Goal: Information Seeking & Learning: Learn about a topic

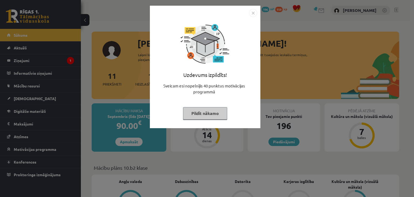
click at [209, 114] on button "Pildīt nākamo" at bounding box center [205, 113] width 44 height 12
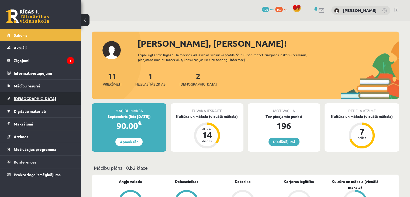
click at [43, 99] on link "[DEMOGRAPHIC_DATA]" at bounding box center [40, 98] width 67 height 12
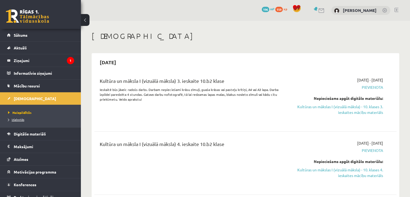
click at [16, 120] on span "Izlabotās" at bounding box center [16, 119] width 16 height 4
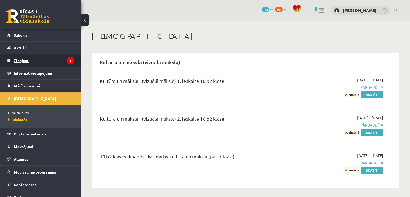
click at [49, 63] on legend "Ziņojumi 1" at bounding box center [44, 60] width 60 height 12
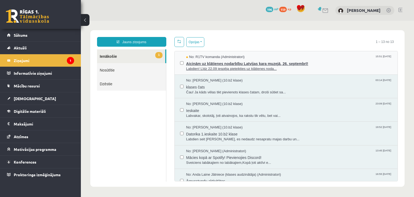
click at [297, 70] on span "Labdien! Līdz 22.09 iespēja pieteikties uz klātienes noda..." at bounding box center [289, 68] width 206 height 5
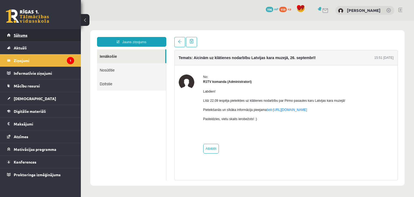
click at [41, 35] on link "Sākums" at bounding box center [40, 35] width 67 height 12
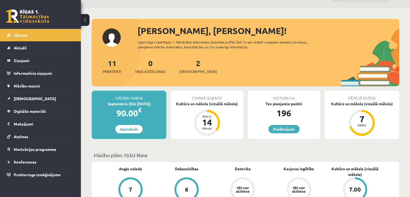
scroll to position [12, 0]
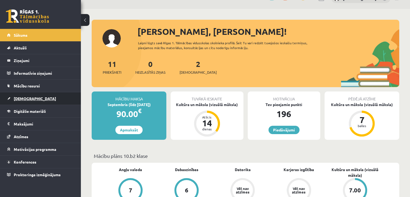
click at [32, 100] on link "[DEMOGRAPHIC_DATA]" at bounding box center [40, 98] width 67 height 12
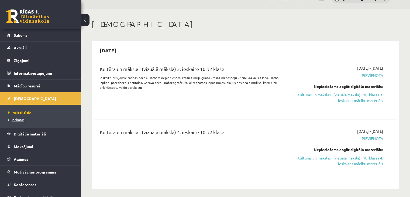
click at [22, 120] on span "Izlabotās" at bounding box center [16, 119] width 16 height 4
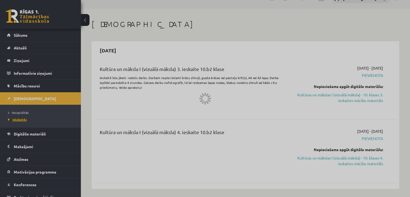
scroll to position [1, 0]
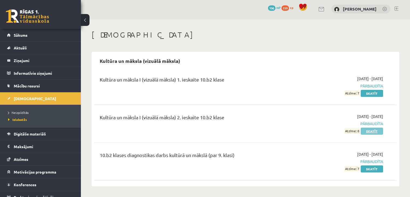
click at [374, 130] on link "Skatīt" at bounding box center [372, 130] width 22 height 7
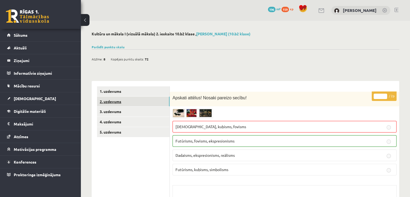
click at [137, 103] on link "2. uzdevums" at bounding box center [133, 101] width 72 height 10
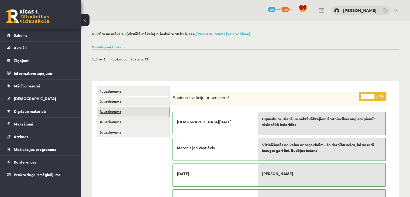
click at [150, 110] on link "3. uzdevums" at bounding box center [133, 111] width 72 height 10
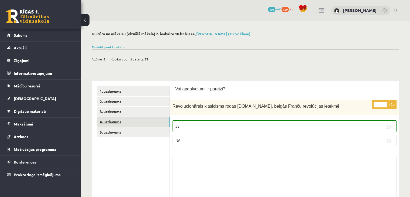
click at [140, 120] on link "4. uzdevums" at bounding box center [133, 122] width 72 height 10
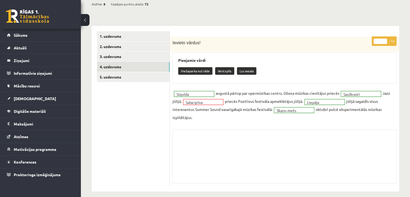
scroll to position [57, 0]
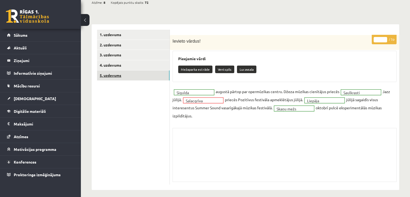
click at [147, 78] on link "5. uzdevums" at bounding box center [133, 75] width 72 height 10
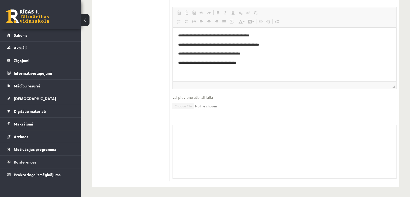
scroll to position [0, 0]
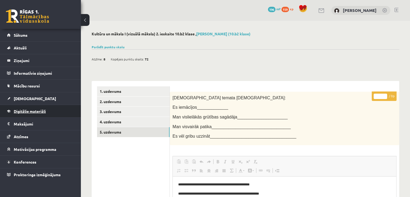
click at [42, 112] on span "Digitālie materiāli" at bounding box center [30, 111] width 32 height 5
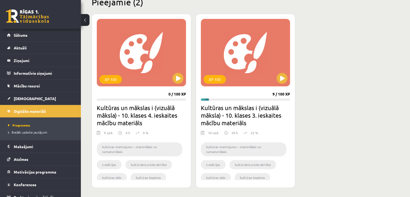
scroll to position [138, 0]
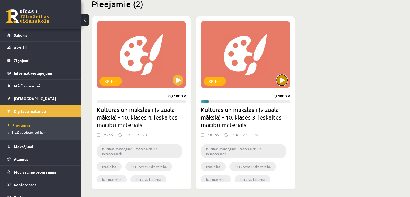
click at [279, 80] on button at bounding box center [281, 80] width 11 height 11
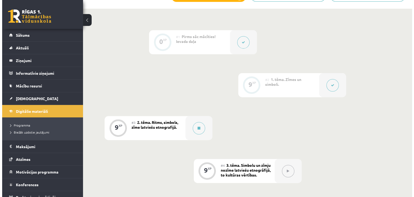
scroll to position [162, 0]
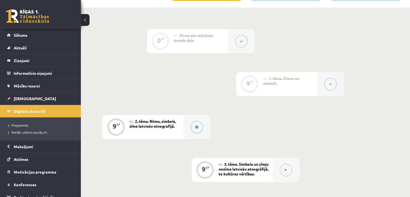
click at [196, 121] on button at bounding box center [197, 127] width 12 height 12
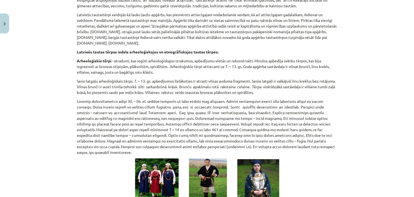
scroll to position [0, 0]
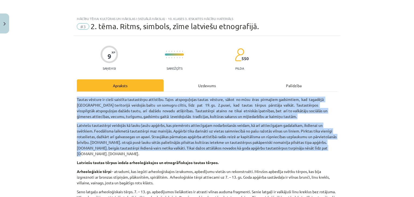
drag, startPoint x: 71, startPoint y: 98, endPoint x: 120, endPoint y: 154, distance: 75.1
copy div "Tautas vēsture ir cieši saistīta tautastērpu attīstību. Tajos atspoguļojas taut…"
click at [120, 154] on p "Latviešu tautastērpi veidojās kā lauku ļaužu apģērbs, kas piemērots attiecīgaja…" at bounding box center [207, 139] width 260 height 34
drag, startPoint x: 96, startPoint y: 154, endPoint x: 72, endPoint y: 99, distance: 60.0
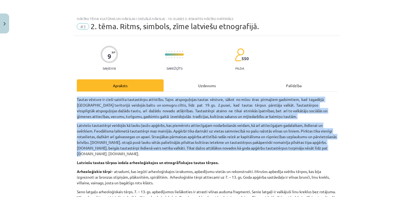
copy div "Tautas vēsture ir cieši saistīta tautastērpu attīstību. Tajos atspoguļojas taut…"
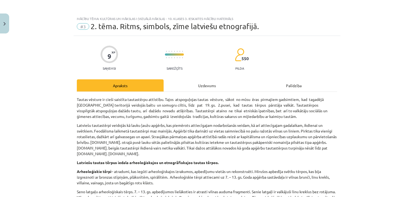
click at [30, 85] on div "Mācību tēma: Kultūras un mākslas i (vizuālā māksla) - 10. klases 3. ieskaites m…" at bounding box center [207, 98] width 414 height 197
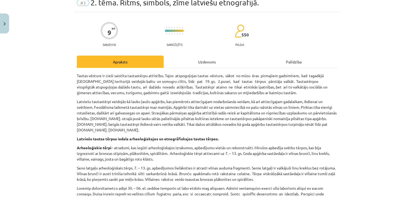
scroll to position [24, 0]
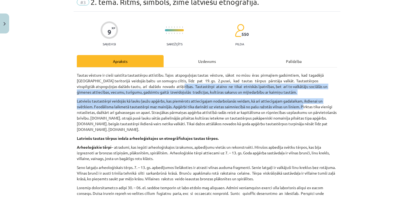
drag, startPoint x: 300, startPoint y: 107, endPoint x: 178, endPoint y: 83, distance: 124.1
click at [178, 83] on p "Tautas vēsture ir cieši saistīta tautastērpu attīstību. Tajos atspoguļojas taut…" at bounding box center [207, 83] width 260 height 23
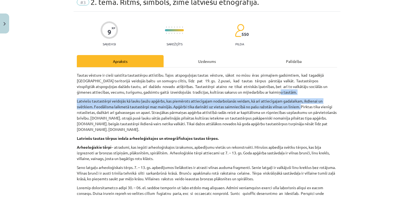
drag, startPoint x: 299, startPoint y: 106, endPoint x: 286, endPoint y: 93, distance: 18.1
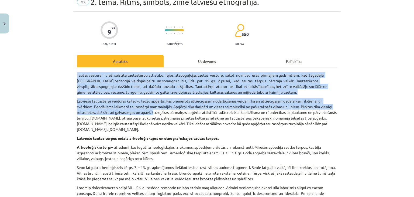
drag, startPoint x: 151, startPoint y: 113, endPoint x: 74, endPoint y: 69, distance: 88.0
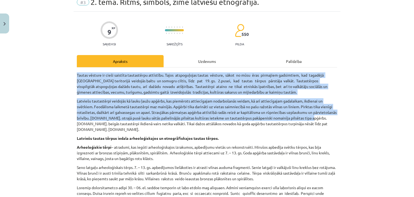
drag, startPoint x: 337, startPoint y: 119, endPoint x: 75, endPoint y: 72, distance: 265.5
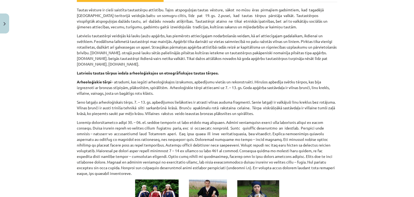
scroll to position [105, 0]
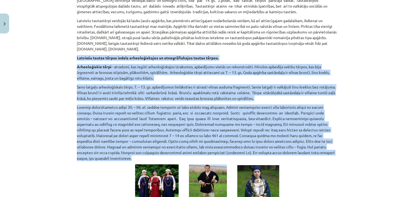
drag, startPoint x: 73, startPoint y: 55, endPoint x: 321, endPoint y: 152, distance: 266.7
copy div "Latviešu tautas tērpus iedala arheoloģiskajos un etnogrāfiskajos tautas tērpos.…"
click at [59, 116] on div "Mācību tēma: Kultūras un mākslas i (vizuālā māksla) - 10. klases 3. ieskaites m…" at bounding box center [207, 98] width 414 height 197
